Goal: Book appointment/travel/reservation

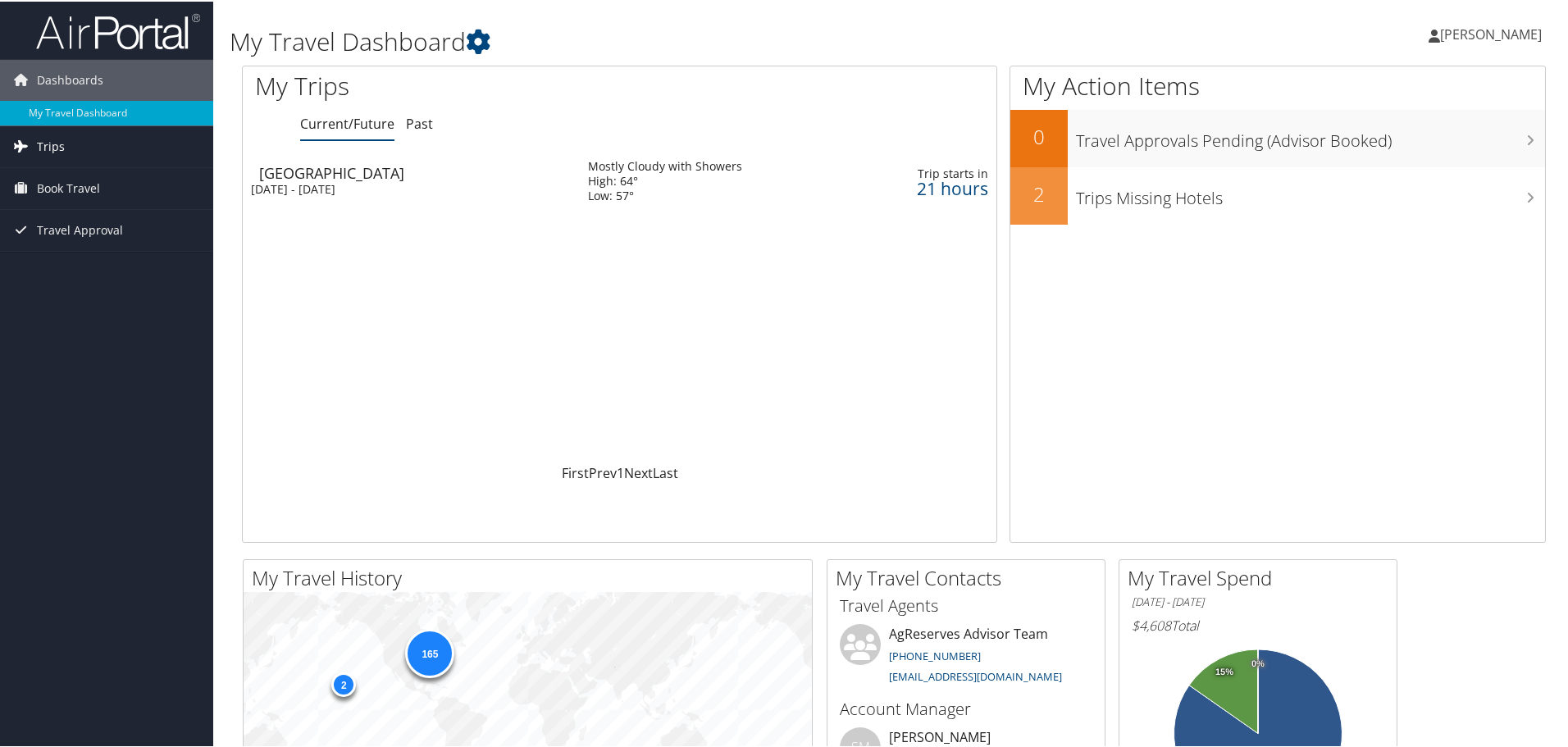
click at [106, 147] on link "Trips" at bounding box center [106, 145] width 213 height 41
click at [389, 195] on div "[DATE] - [DATE]" at bounding box center [407, 188] width 313 height 15
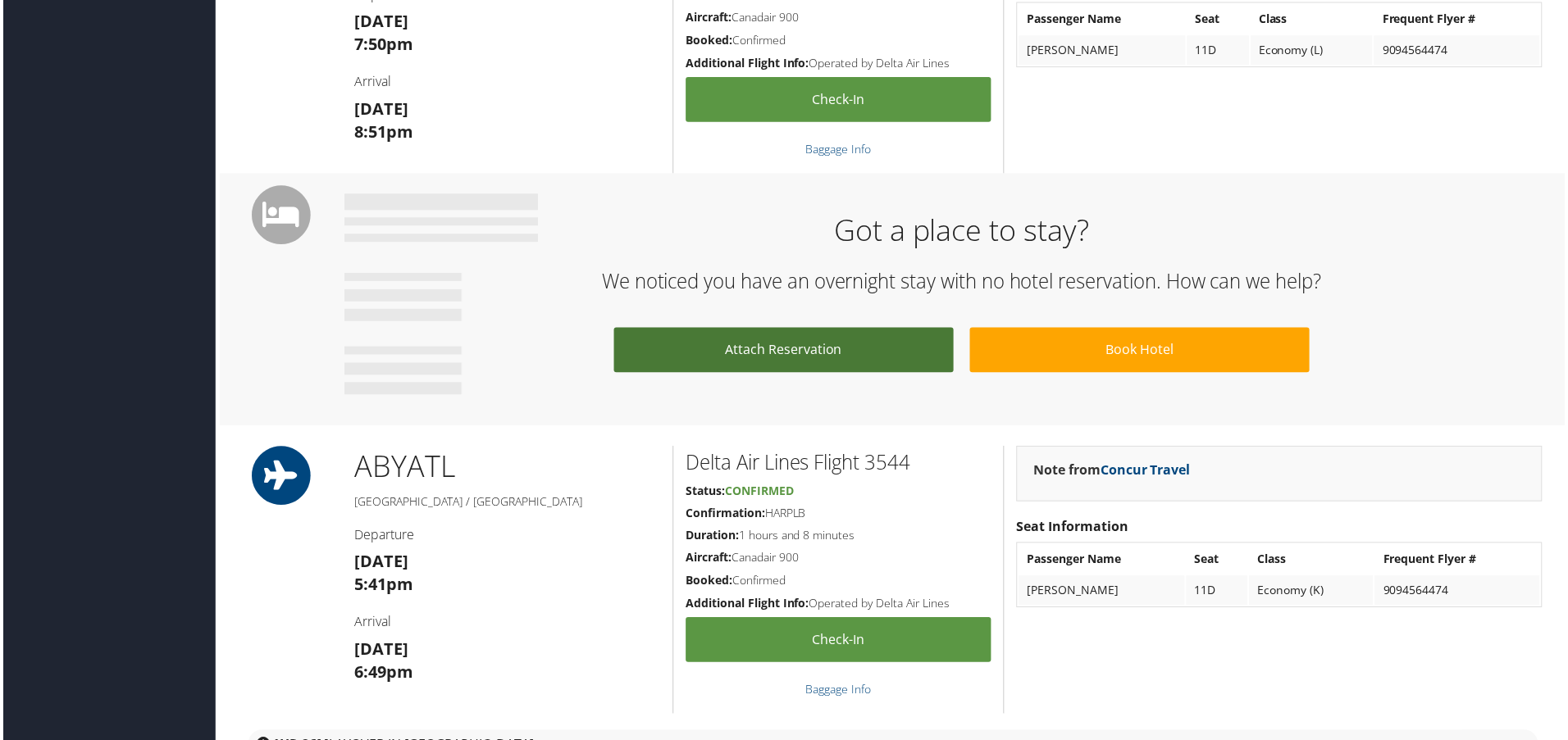
scroll to position [1804, 0]
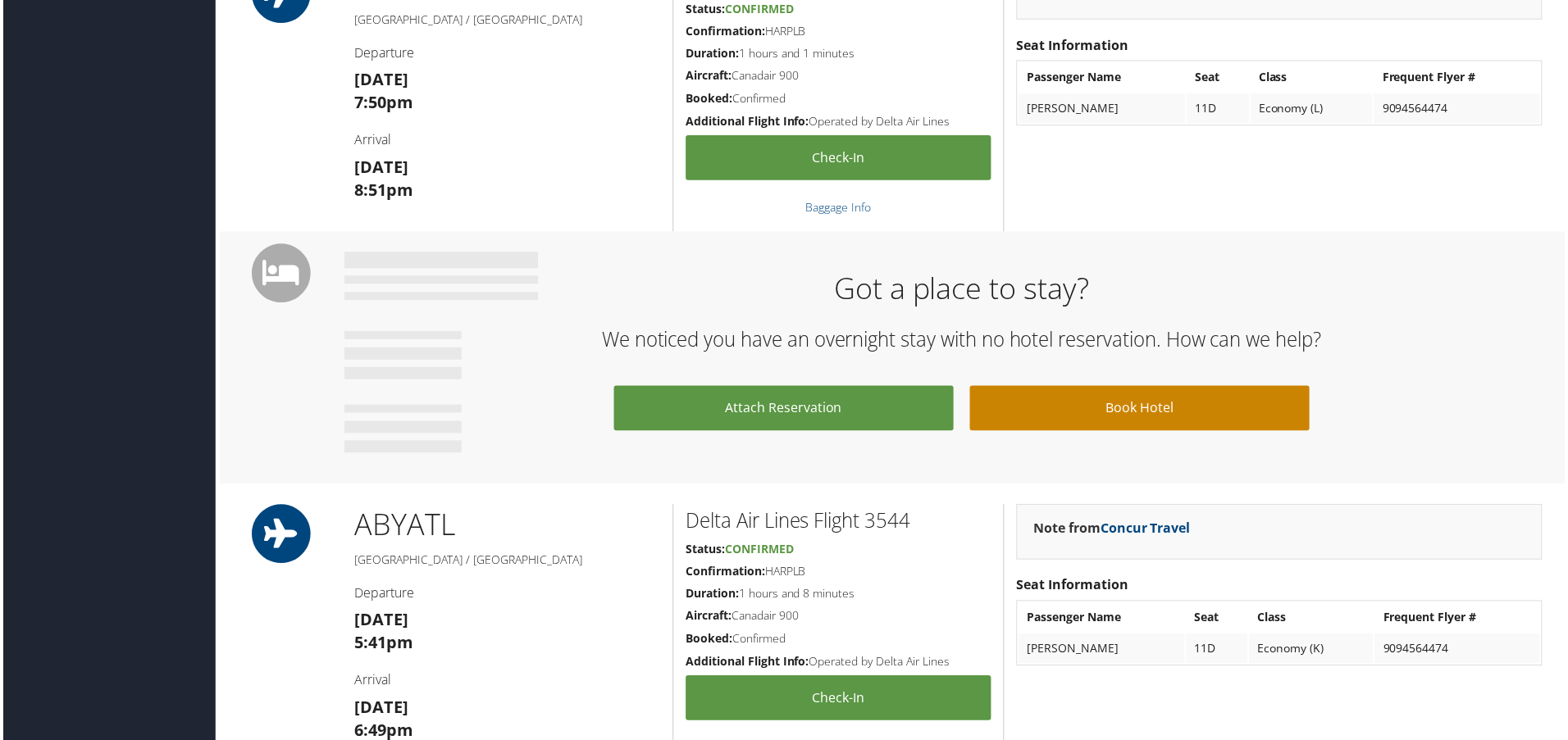
click at [1036, 392] on link "Book Hotel" at bounding box center [1141, 410] width 341 height 45
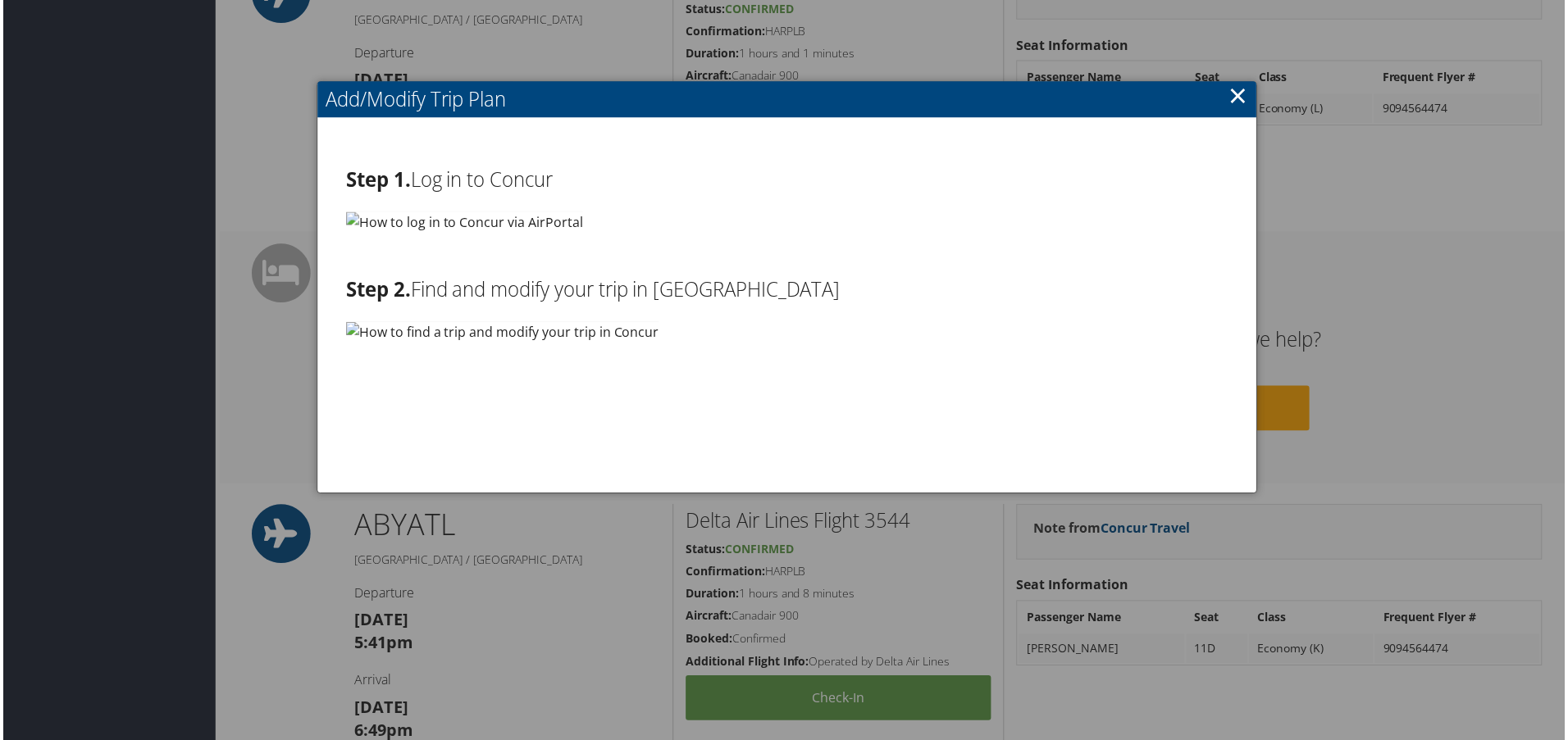
click at [1238, 101] on link "×" at bounding box center [1240, 95] width 19 height 33
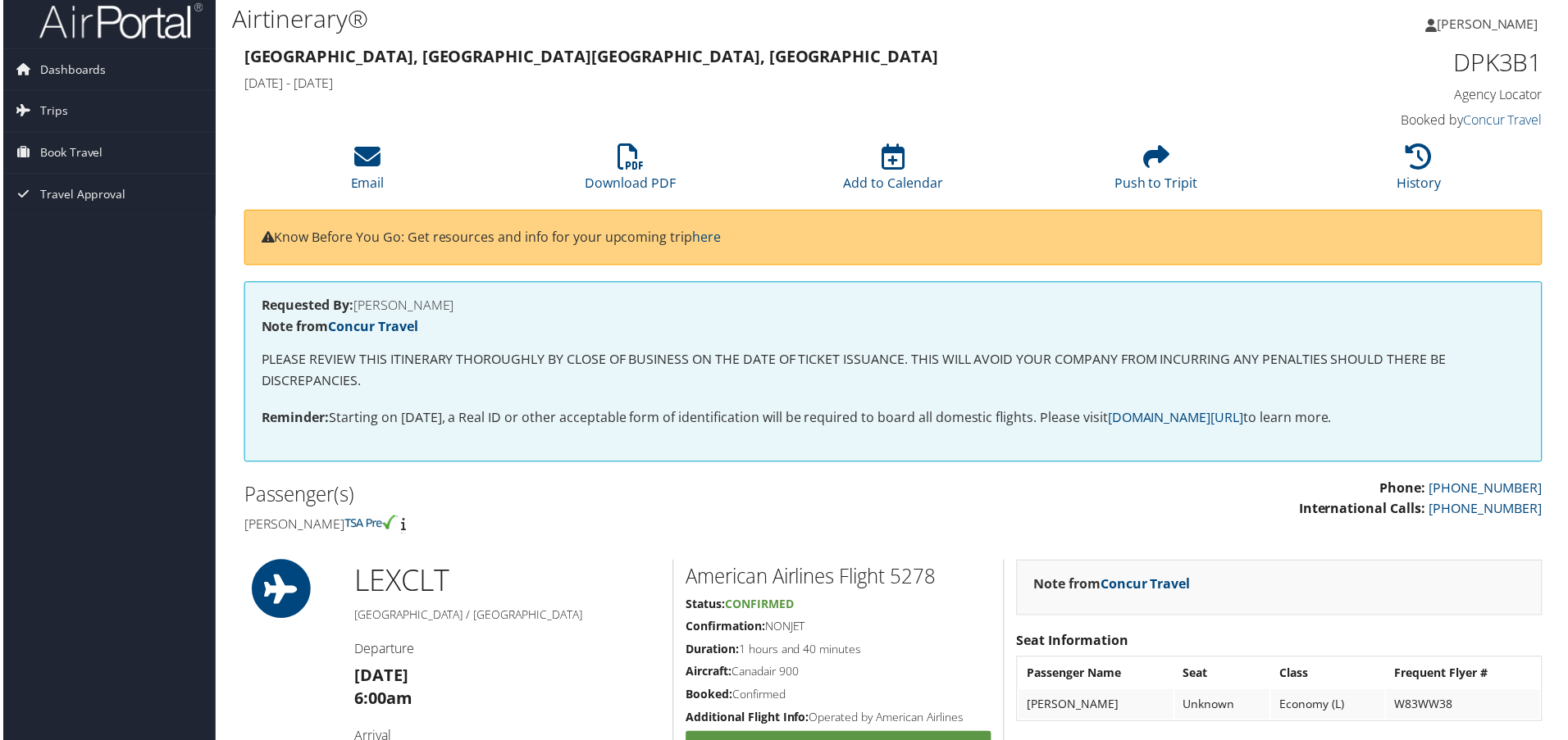
scroll to position [0, 0]
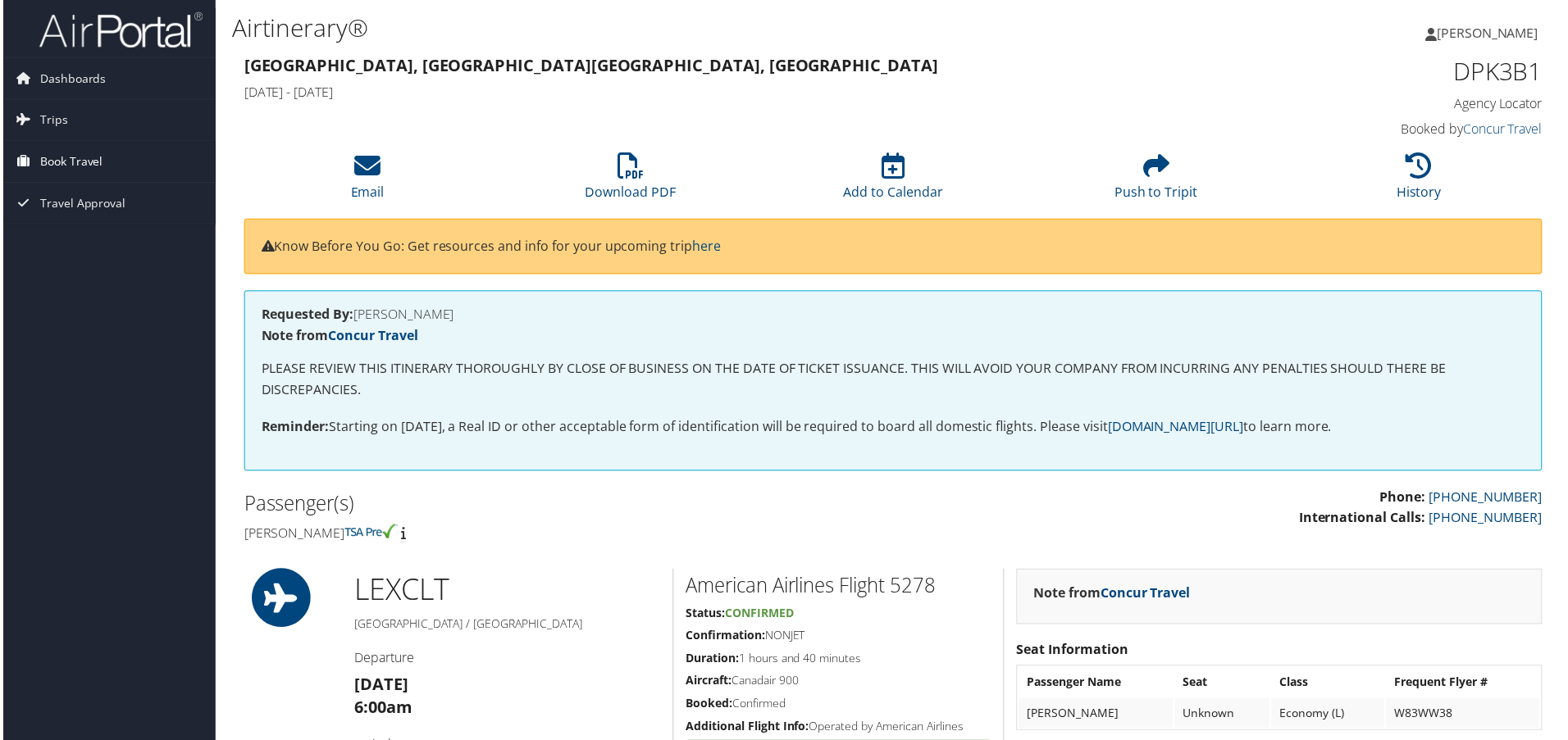
click at [105, 174] on link "Book Travel" at bounding box center [106, 162] width 213 height 41
click at [90, 249] on link "Book/Manage Online Trips" at bounding box center [106, 244] width 213 height 24
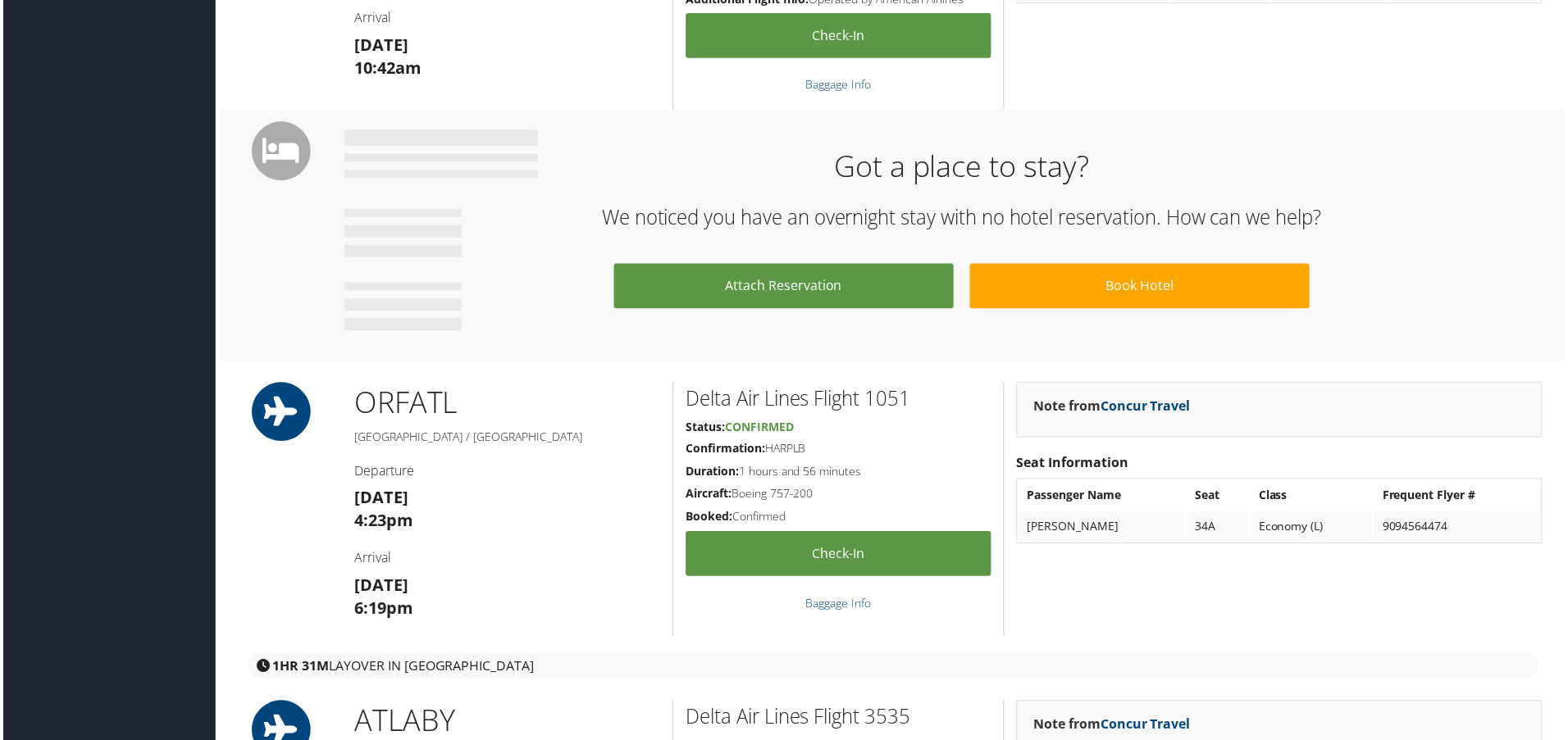
scroll to position [1066, 0]
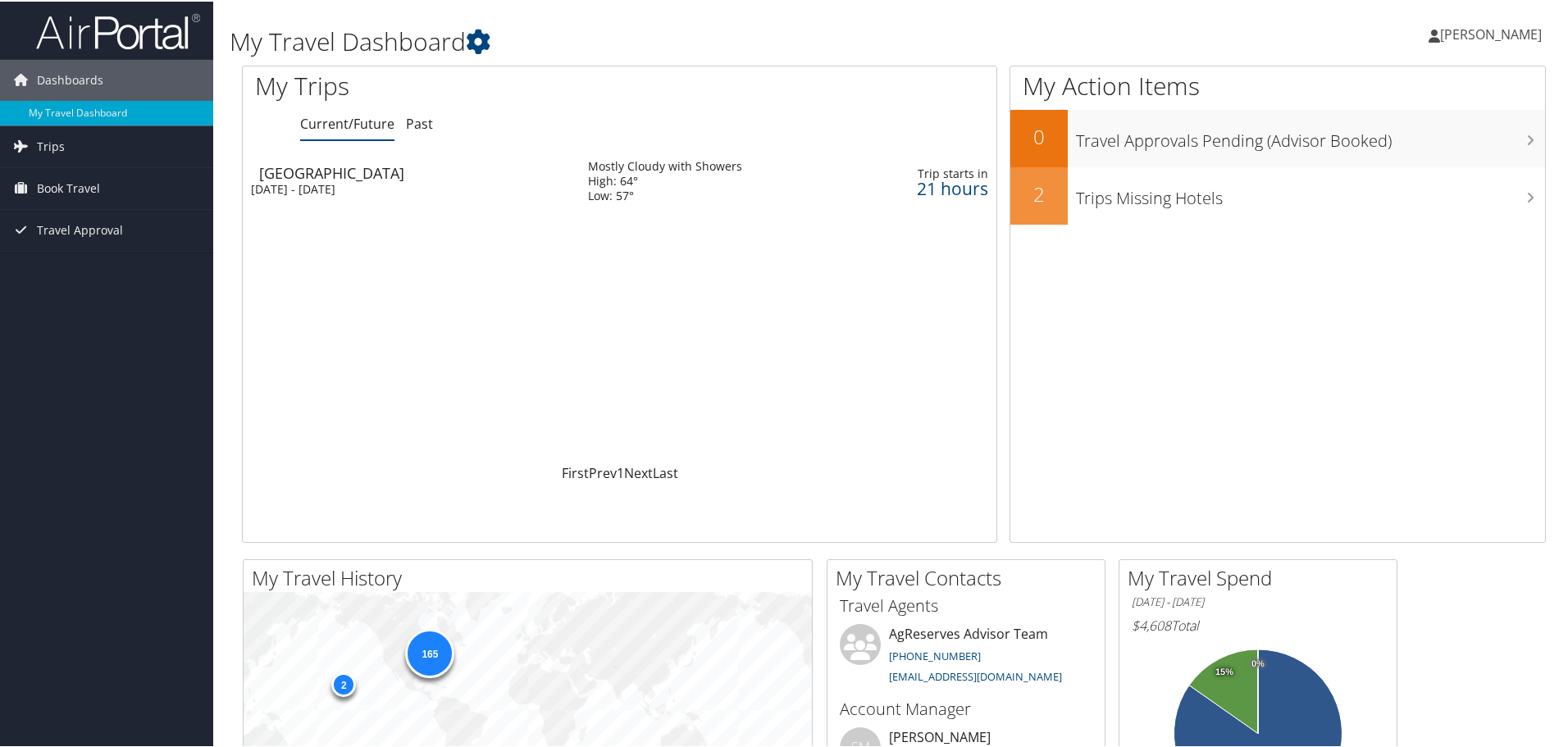
drag, startPoint x: 300, startPoint y: 191, endPoint x: 492, endPoint y: 225, distance: 195.0
click at [300, 191] on div "[DATE] - [DATE]" at bounding box center [407, 188] width 313 height 15
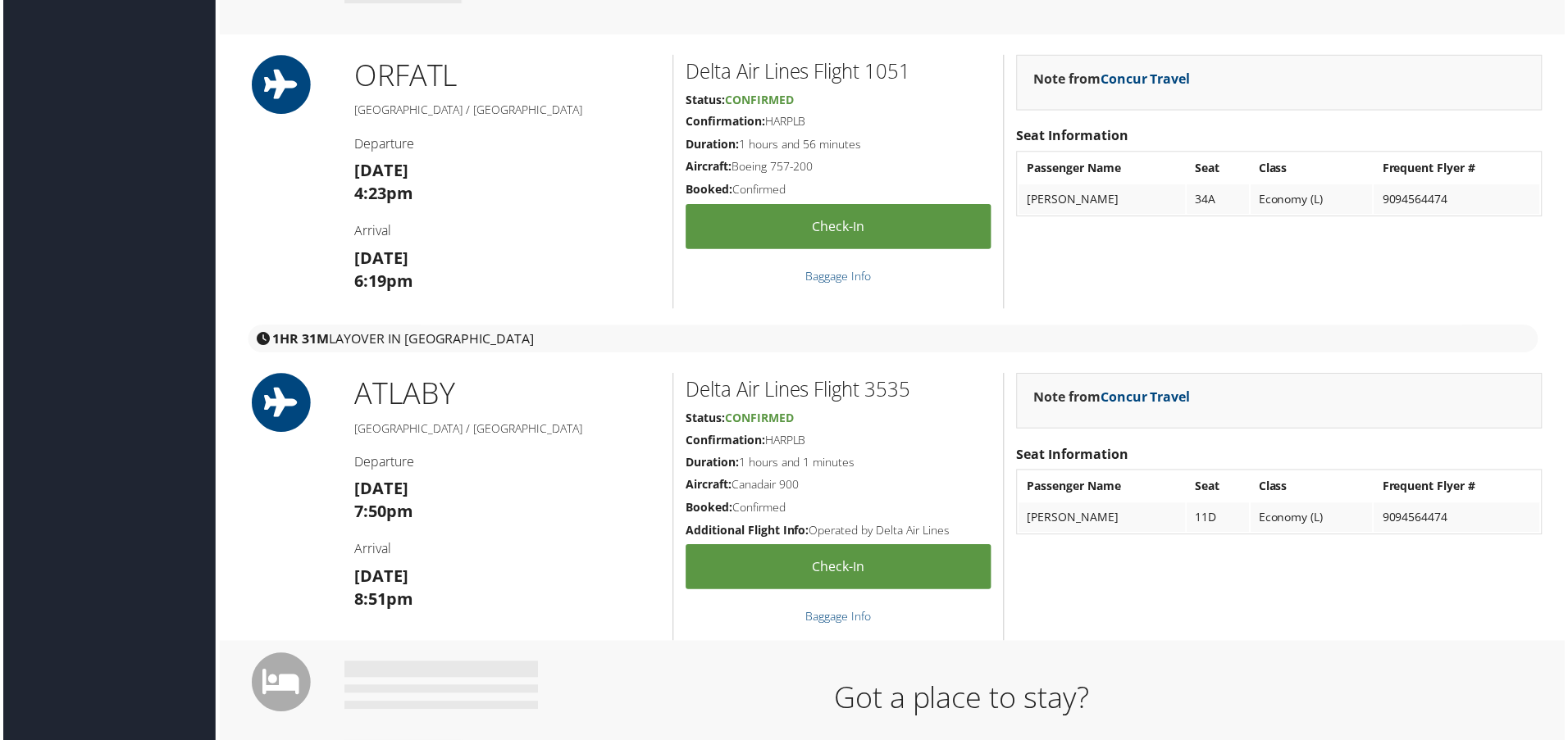
scroll to position [1721, 0]
